Goal: Find specific page/section

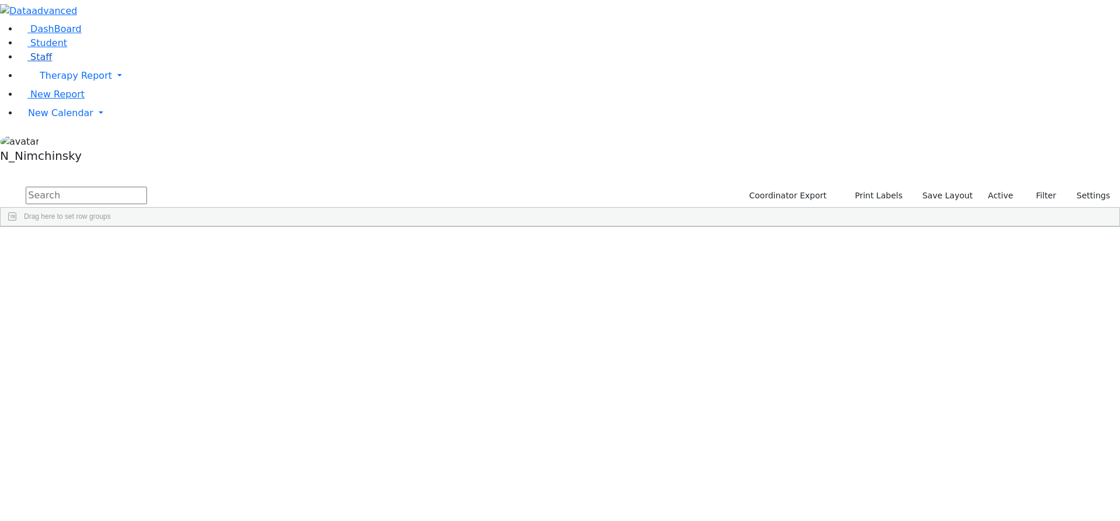
click at [43, 62] on span "Staff" at bounding box center [41, 56] width 22 height 11
click at [147, 187] on input "text" at bounding box center [86, 195] width 121 height 17
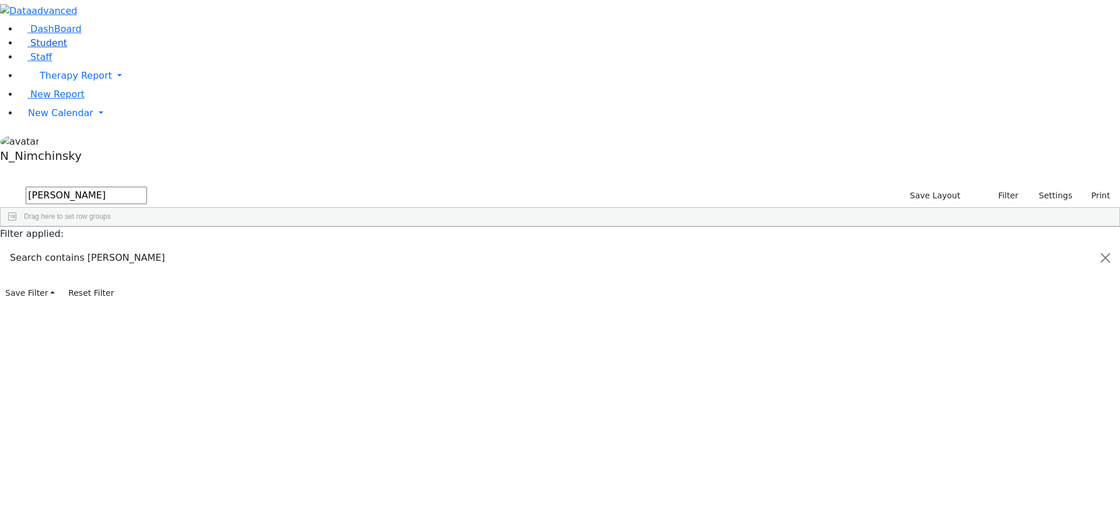
type input "bodek"
click at [46, 48] on span "Student" at bounding box center [48, 42] width 37 height 11
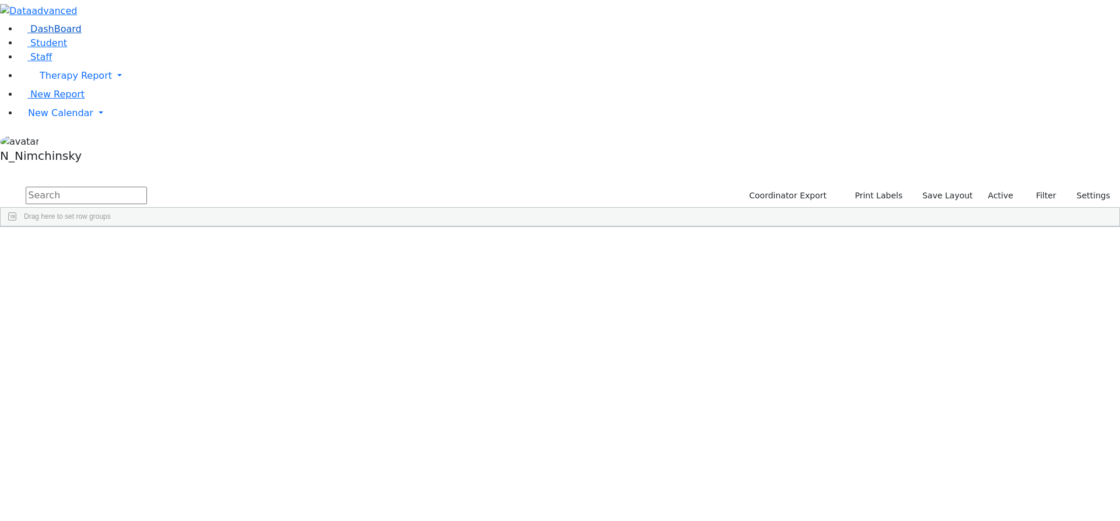
click at [45, 34] on span "DashBoard" at bounding box center [55, 28] width 51 height 11
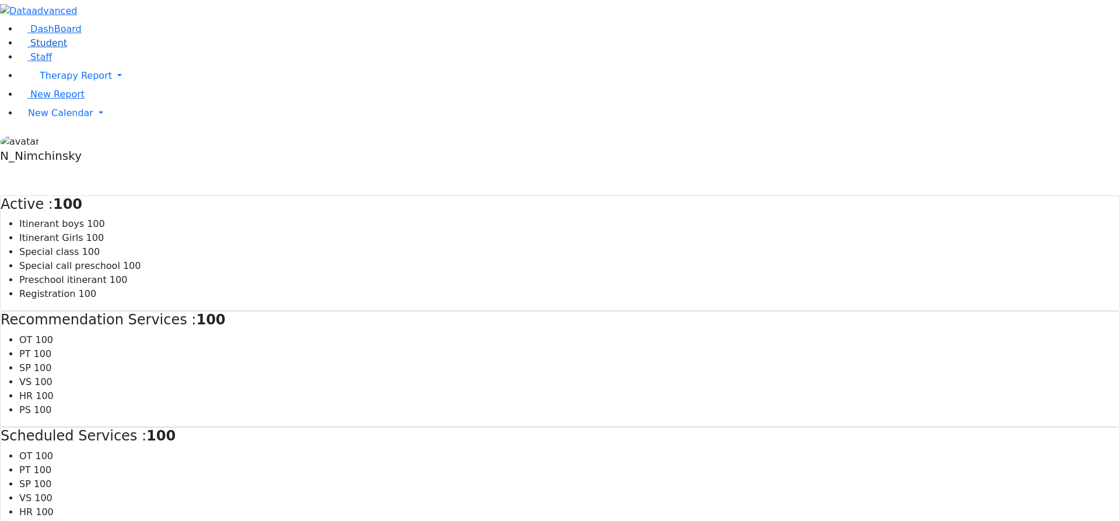
click at [43, 48] on span "Student" at bounding box center [48, 42] width 37 height 11
